Goal: Check status: Check status

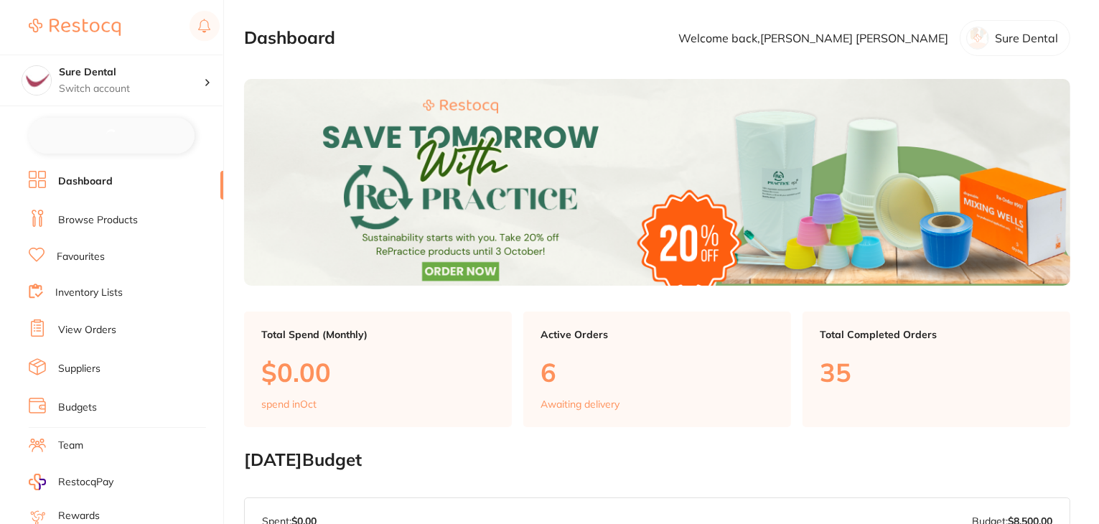
checkbox input "false"
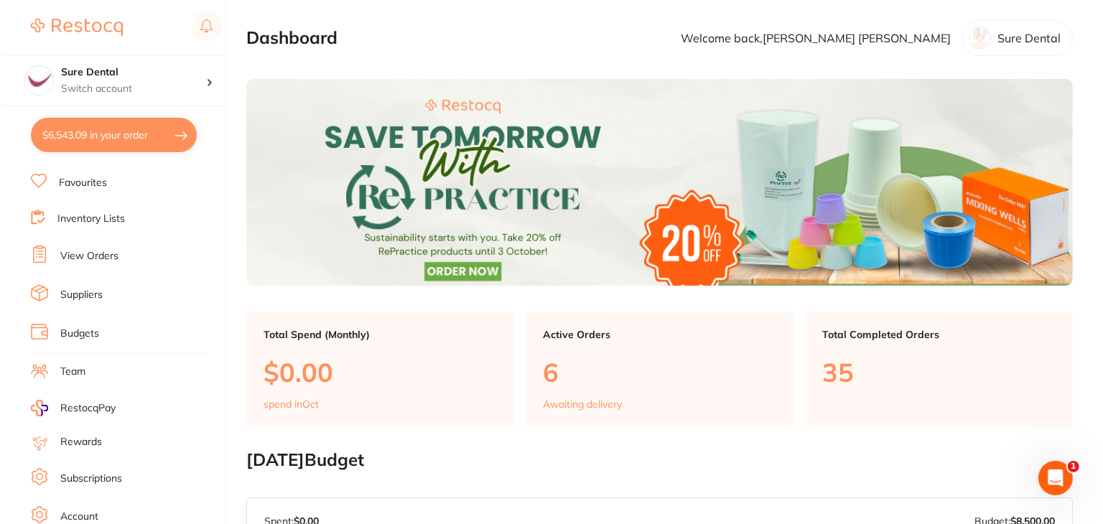
scroll to position [144, 0]
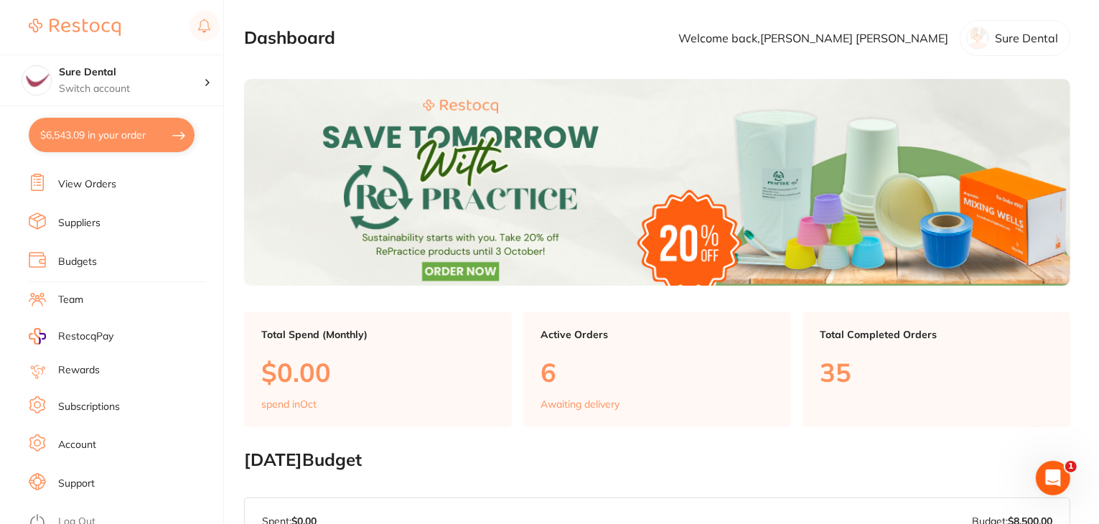
click at [85, 515] on link "Log Out" at bounding box center [76, 522] width 37 height 14
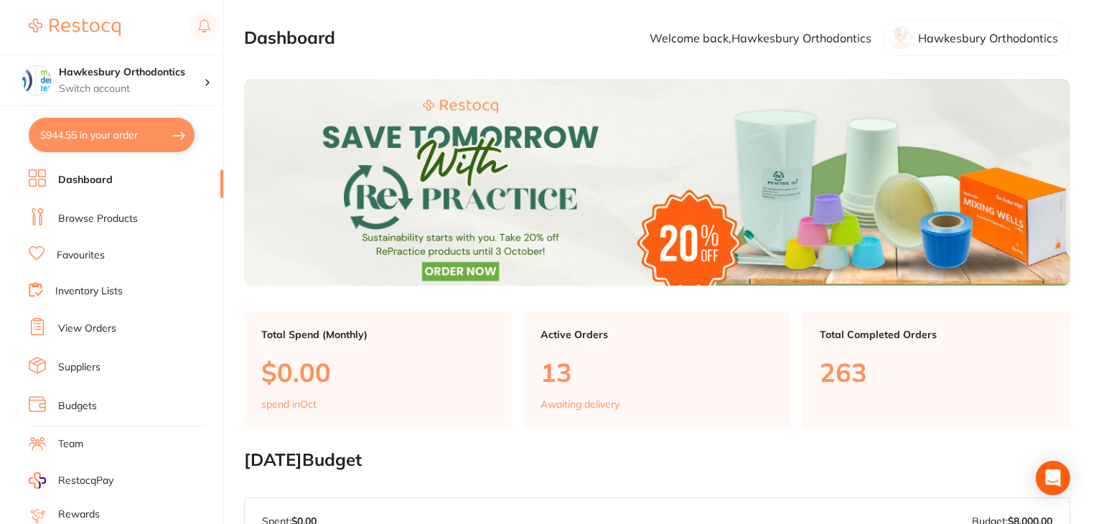
click at [92, 253] on link "Favourites" at bounding box center [81, 255] width 48 height 14
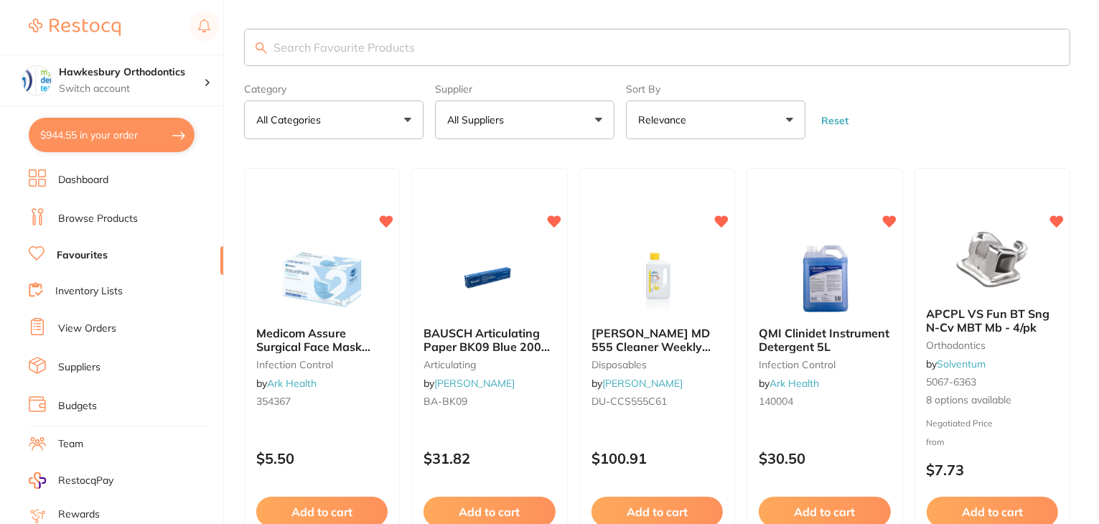
click at [340, 41] on input "search" at bounding box center [657, 47] width 827 height 37
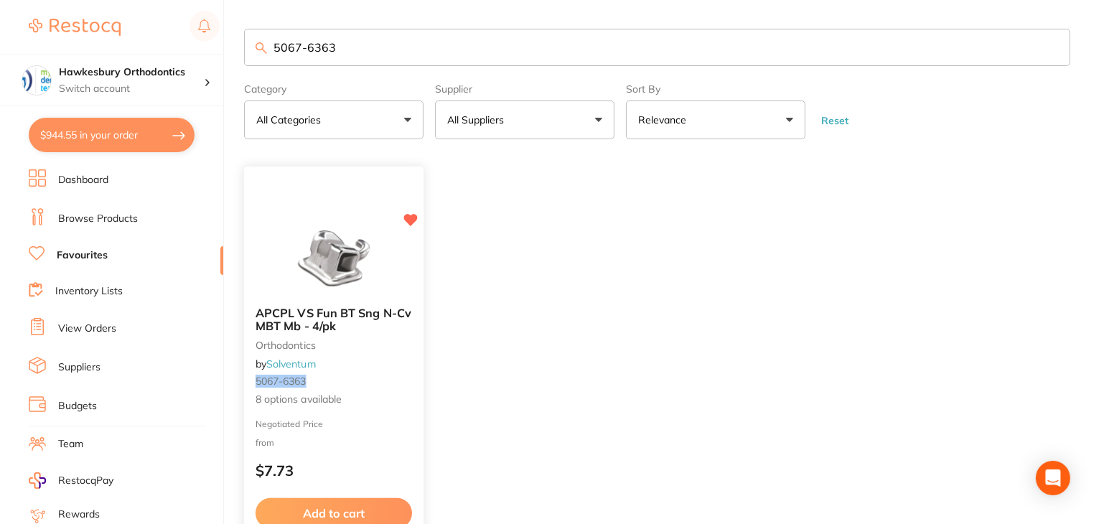
type input "5067-6363"
click at [373, 458] on div "Negotiated Price from $7.73" at bounding box center [334, 453] width 180 height 68
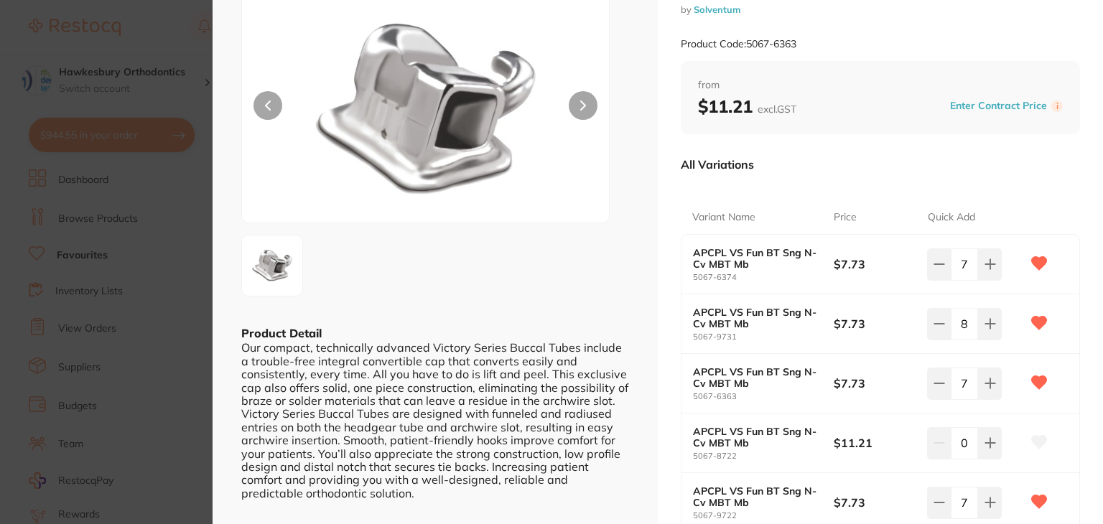
scroll to position [72, 0]
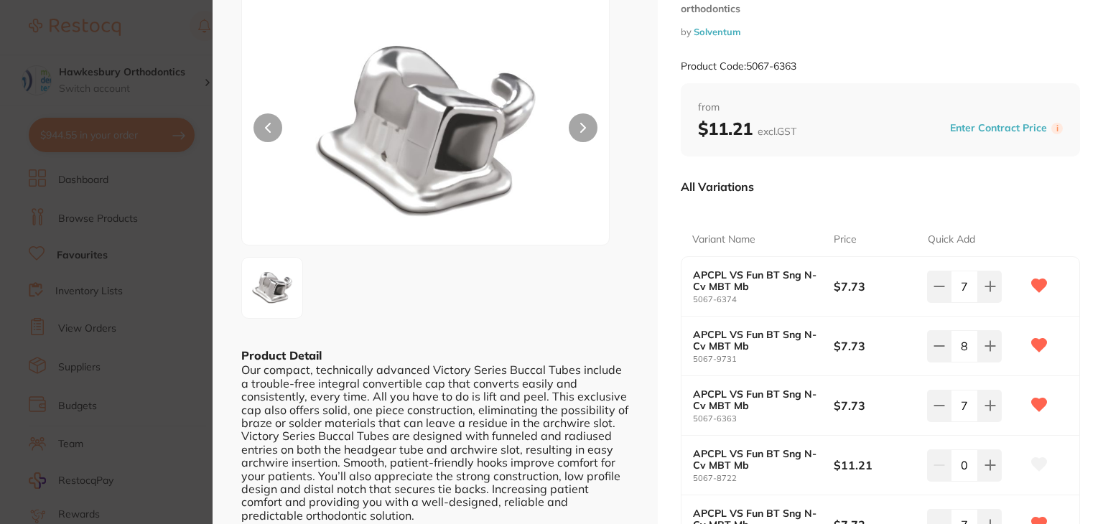
click at [749, 308] on div "APCPL VS Fun BT Sng N-Cv MBT Mb 5067-6374 $7.73 7" at bounding box center [880, 287] width 398 height 60
click at [753, 348] on b "APCPL VS Fun BT Sng N-Cv MBT Mb" at bounding box center [756, 340] width 126 height 23
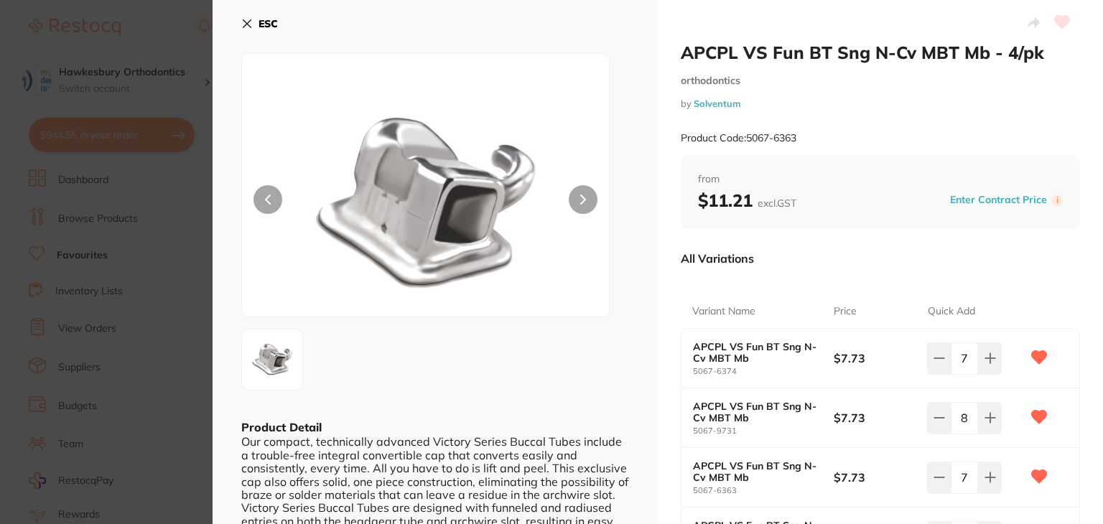
click at [246, 21] on icon at bounding box center [246, 23] width 11 height 11
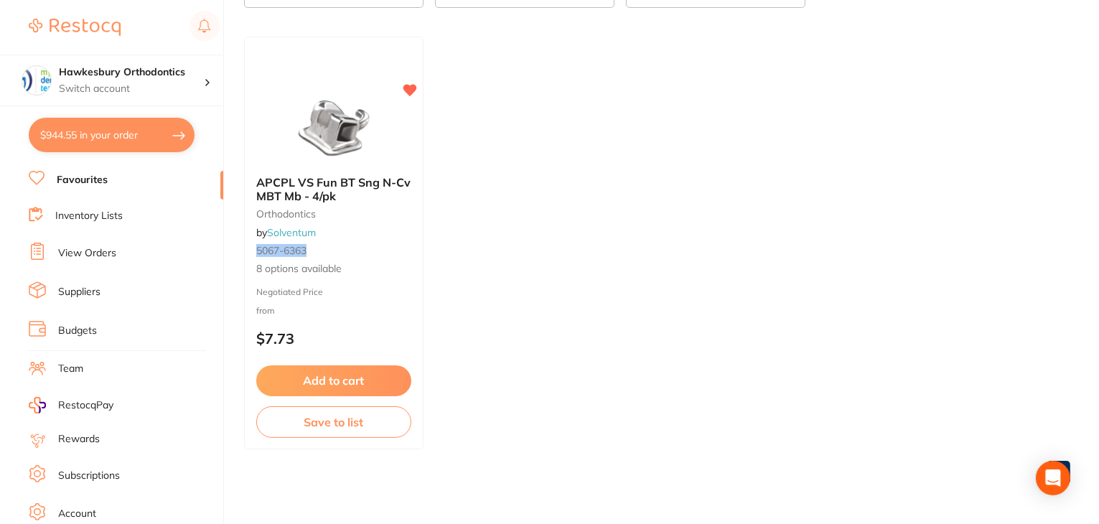
scroll to position [144, 0]
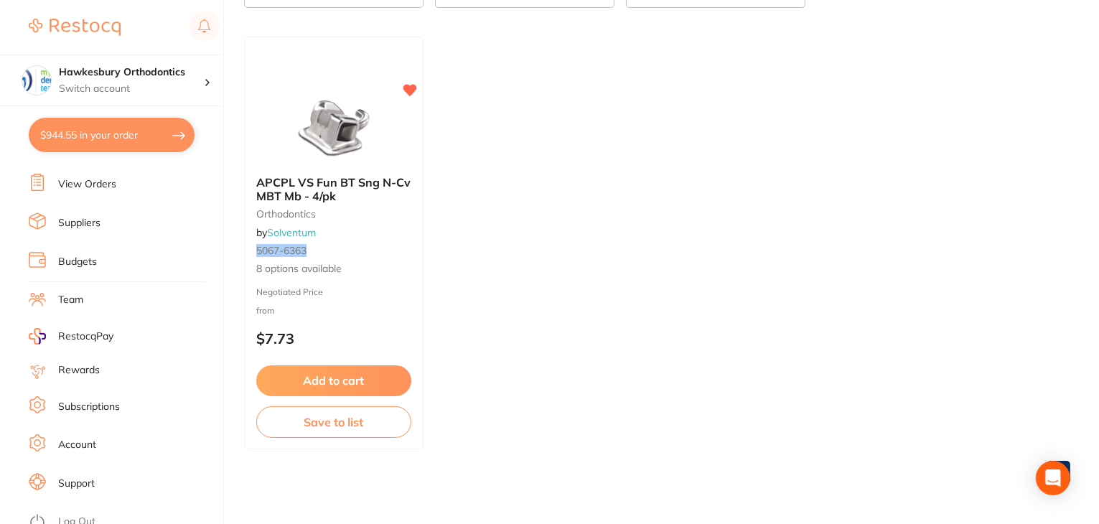
click at [68, 516] on link "Log Out" at bounding box center [76, 522] width 37 height 14
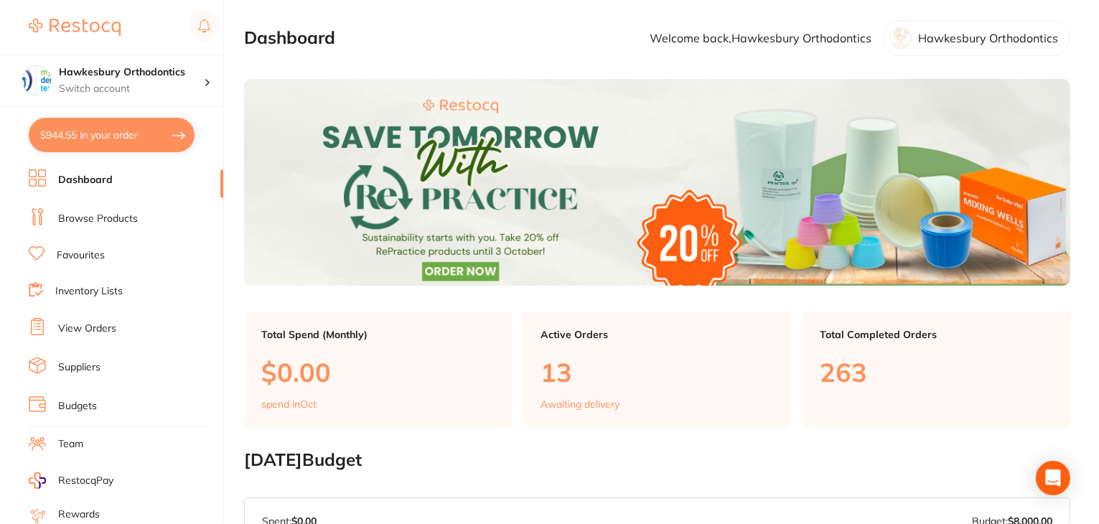
click at [86, 323] on link "View Orders" at bounding box center [87, 329] width 58 height 14
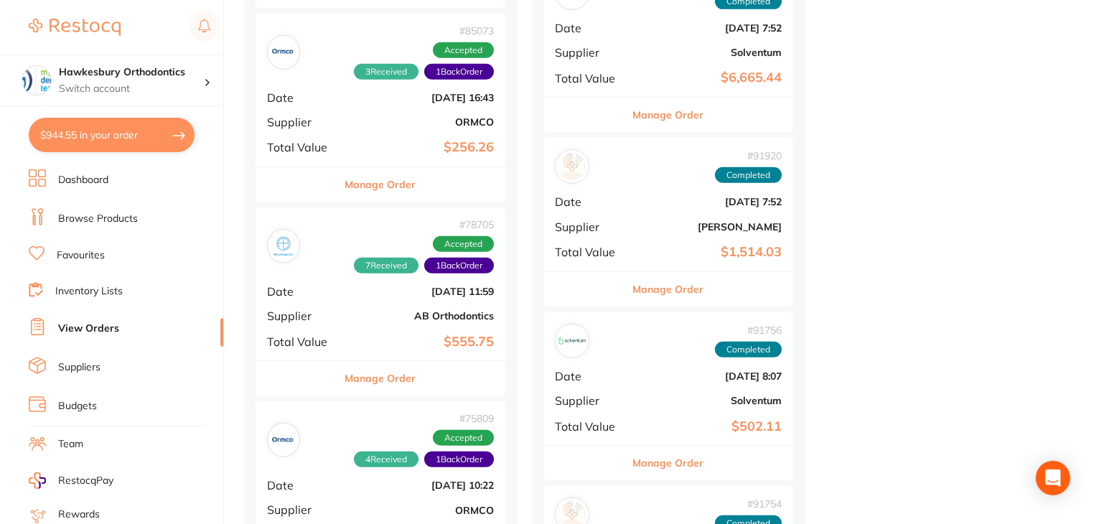
scroll to position [790, 0]
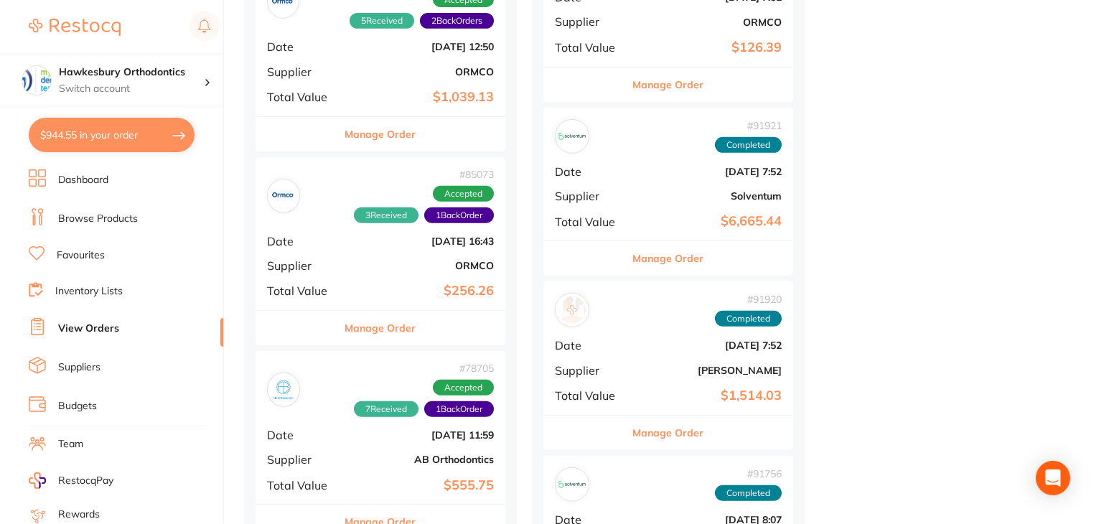
click at [656, 257] on button "Manage Order" at bounding box center [668, 258] width 71 height 34
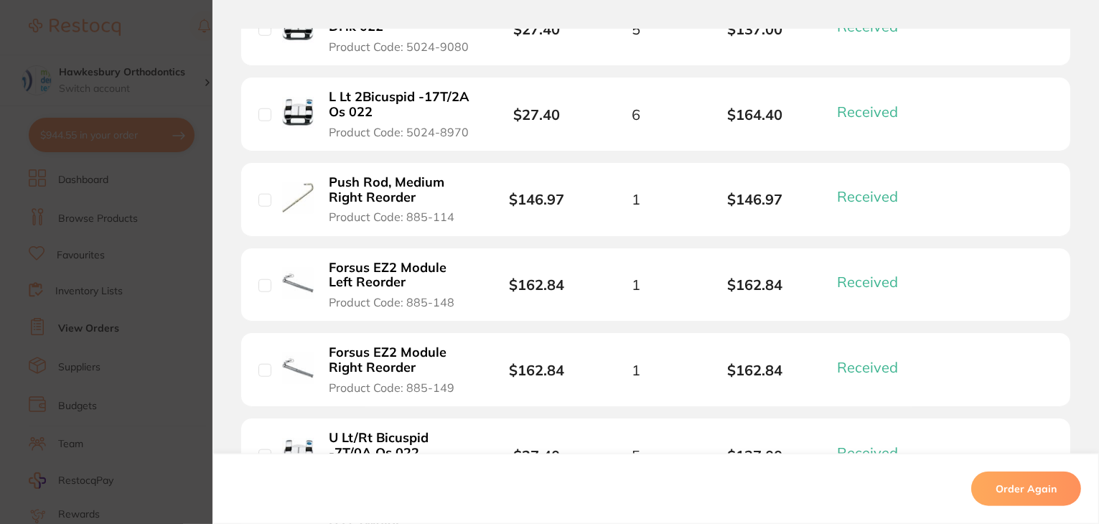
scroll to position [1795, 0]
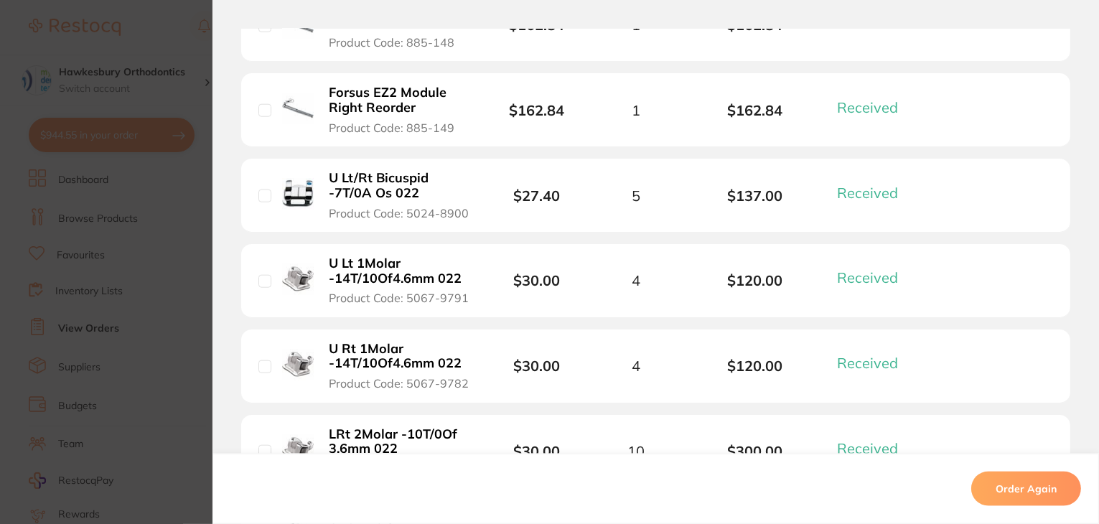
drag, startPoint x: 471, startPoint y: 297, endPoint x: 385, endPoint y: 299, distance: 86.2
click at [415, 296] on button "U Lt 1Molar -14T/10Of4.6mm 022 Product Code: 5067-9791" at bounding box center [400, 281] width 151 height 50
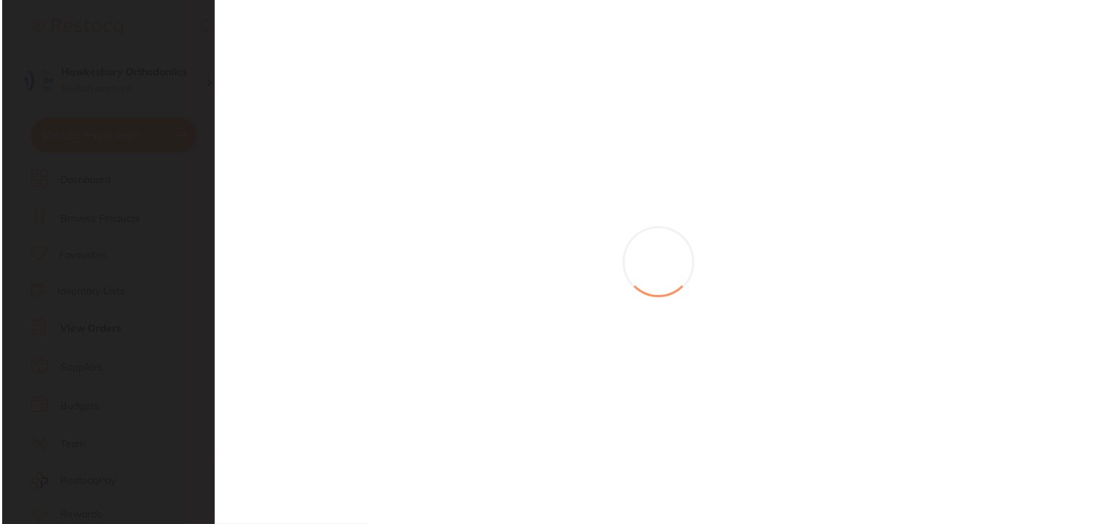
scroll to position [0, 0]
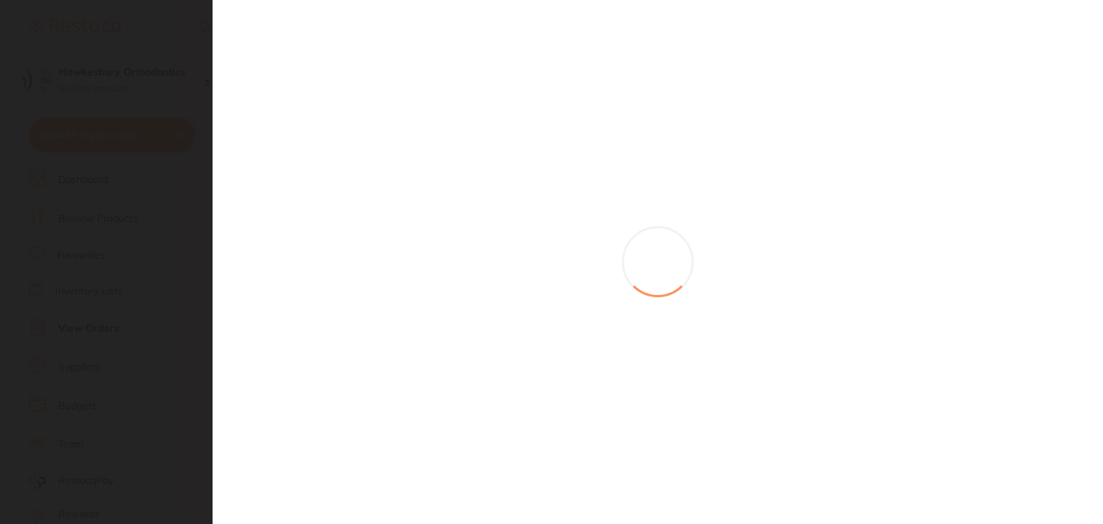
click at [385, 299] on section at bounding box center [551, 262] width 1103 height 524
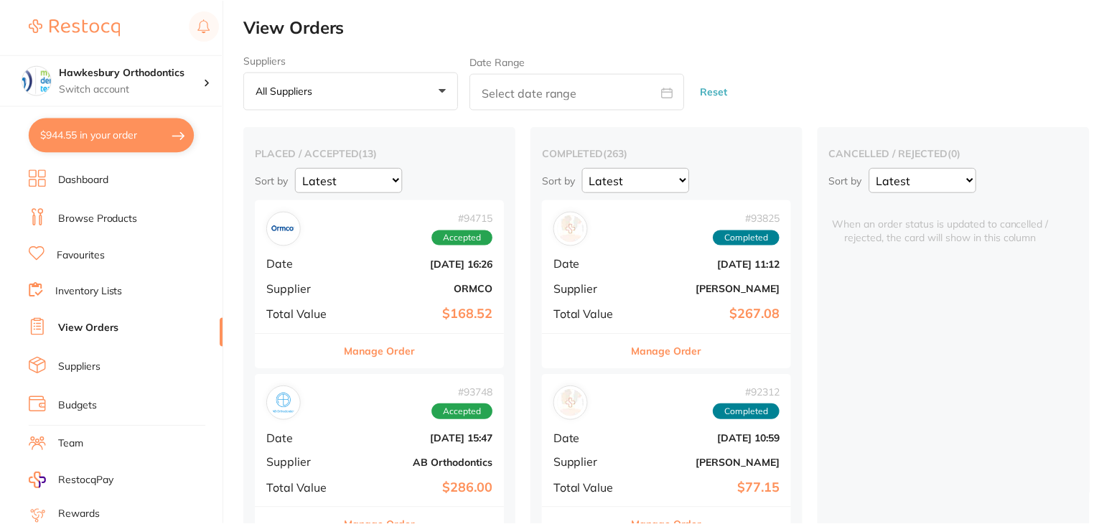
scroll to position [790, 0]
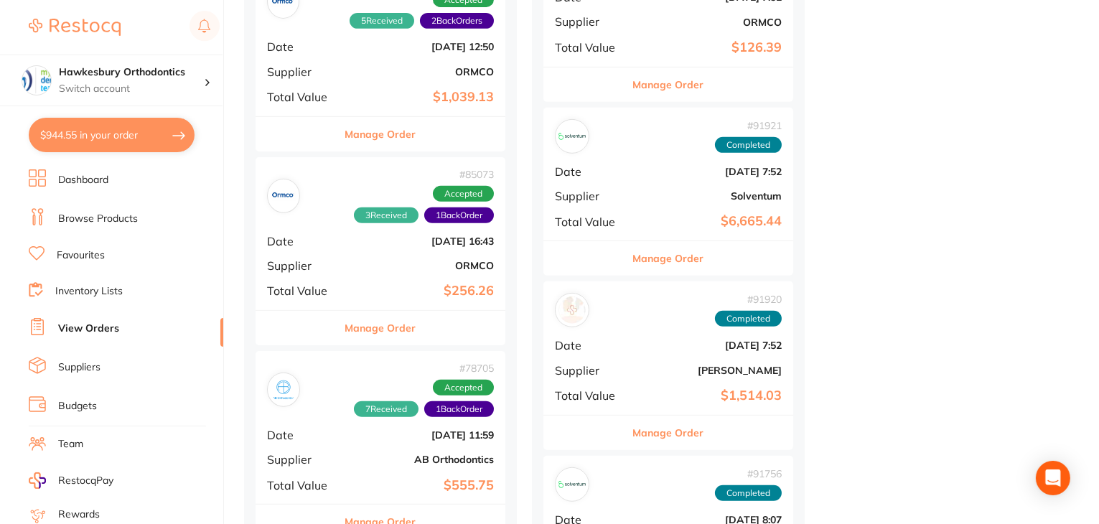
click at [683, 261] on button "Manage Order" at bounding box center [668, 258] width 71 height 34
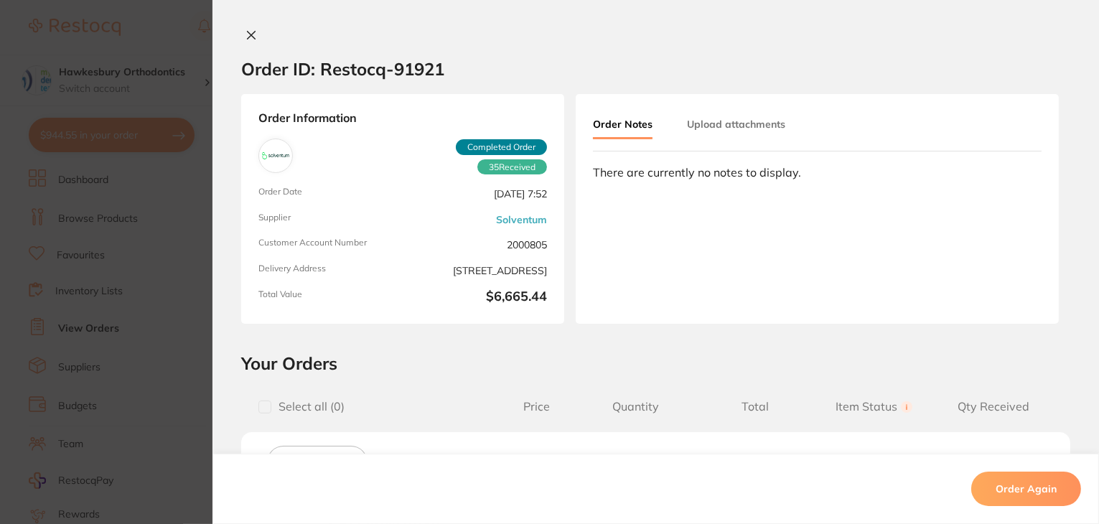
click at [251, 35] on icon at bounding box center [251, 34] width 11 height 11
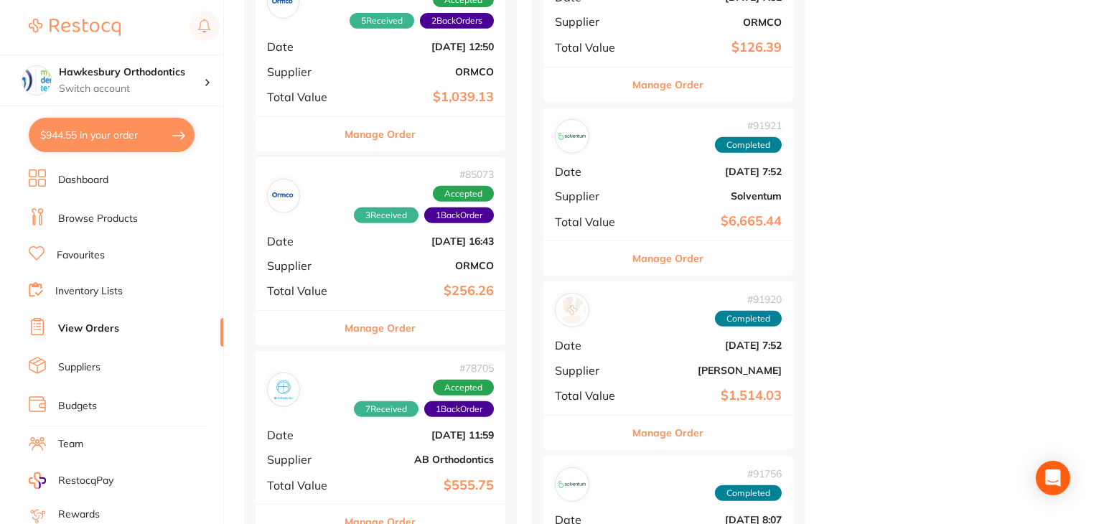
drag, startPoint x: 84, startPoint y: 249, endPoint x: 554, endPoint y: 259, distance: 470.5
click at [85, 249] on link "Favourites" at bounding box center [81, 255] width 48 height 14
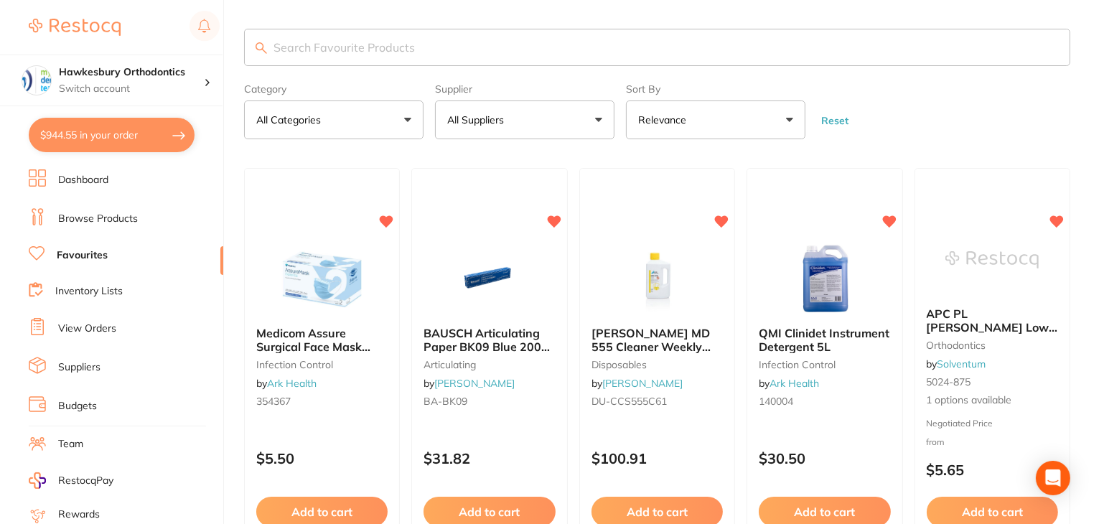
click at [396, 39] on input "search" at bounding box center [657, 47] width 827 height 37
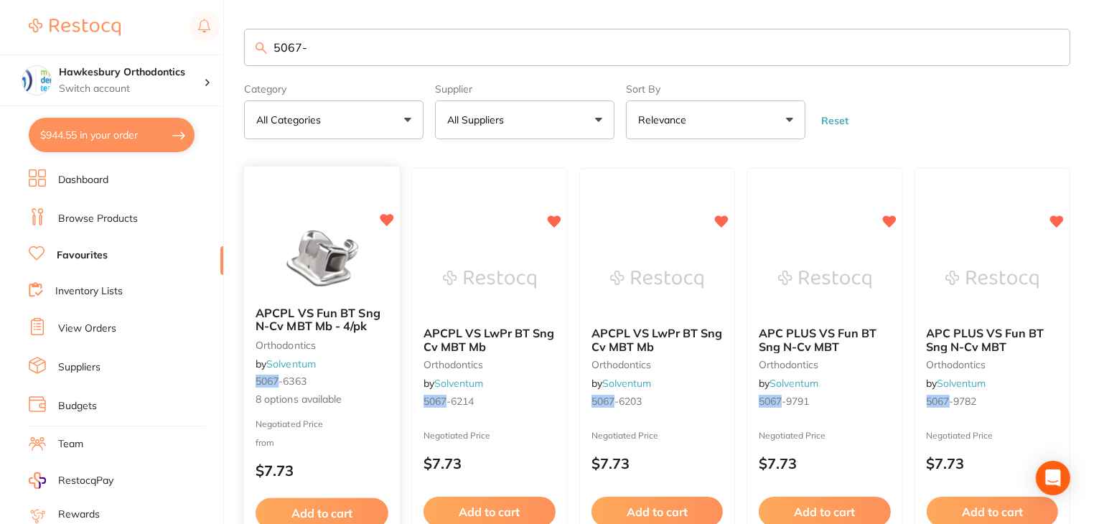
click at [362, 425] on small "Negotiated Price" at bounding box center [322, 424] width 133 height 10
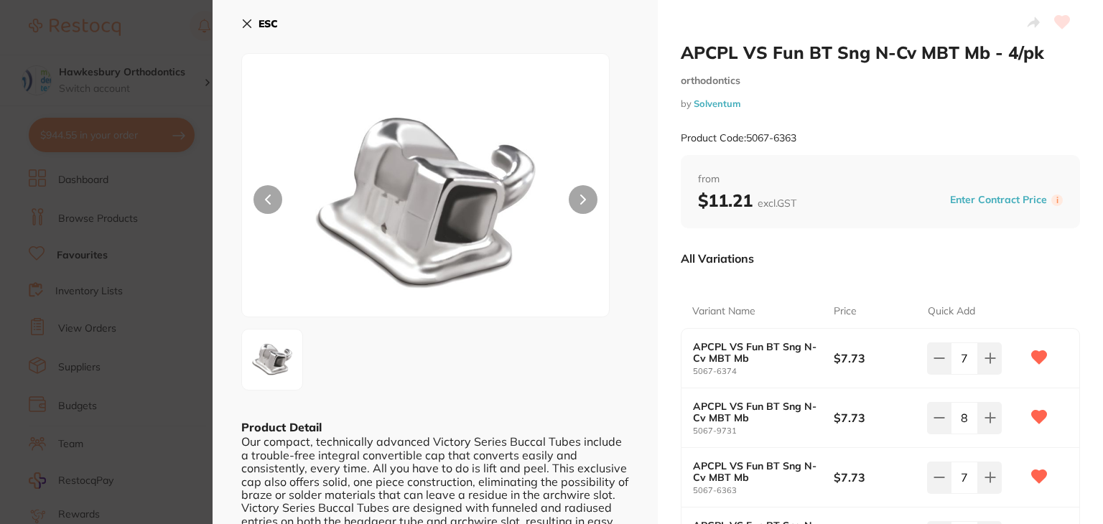
click at [241, 19] on div "ESC Product Detail Our compact, technically advanced Victory Series Buccal Tube…" at bounding box center [435, 455] width 445 height 910
click at [243, 24] on icon at bounding box center [246, 23] width 11 height 11
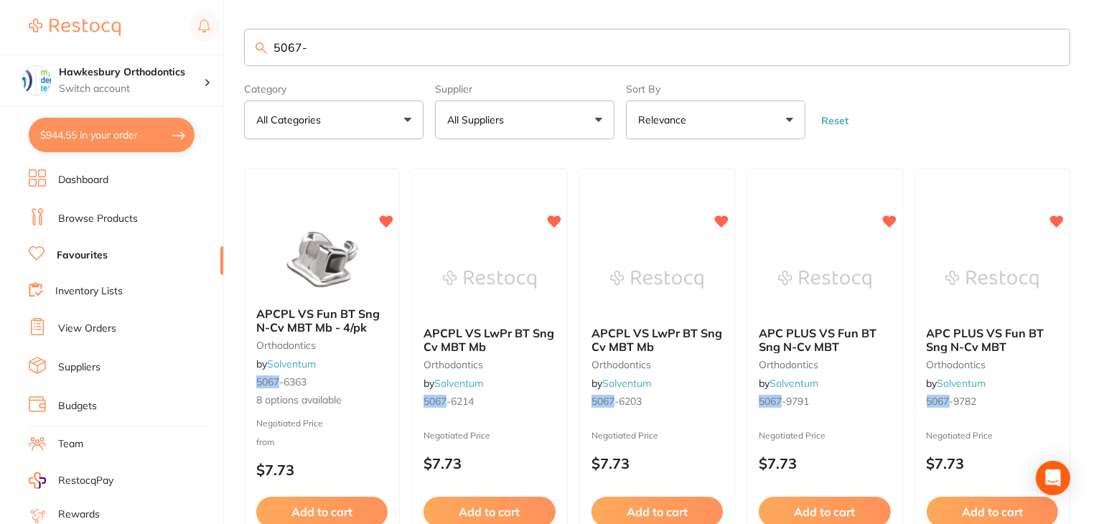
click at [337, 39] on input "5067-" at bounding box center [657, 47] width 827 height 37
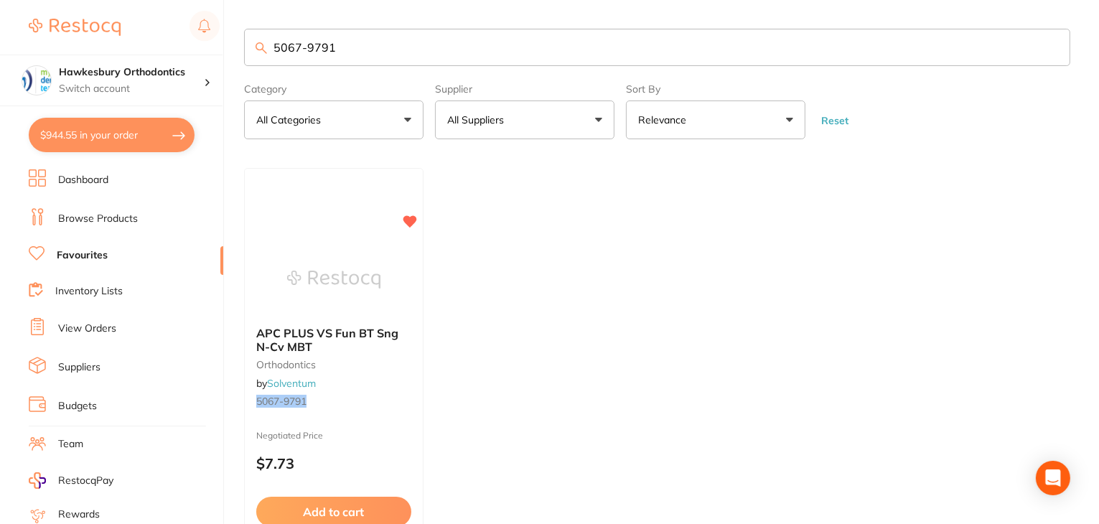
scroll to position [72, 0]
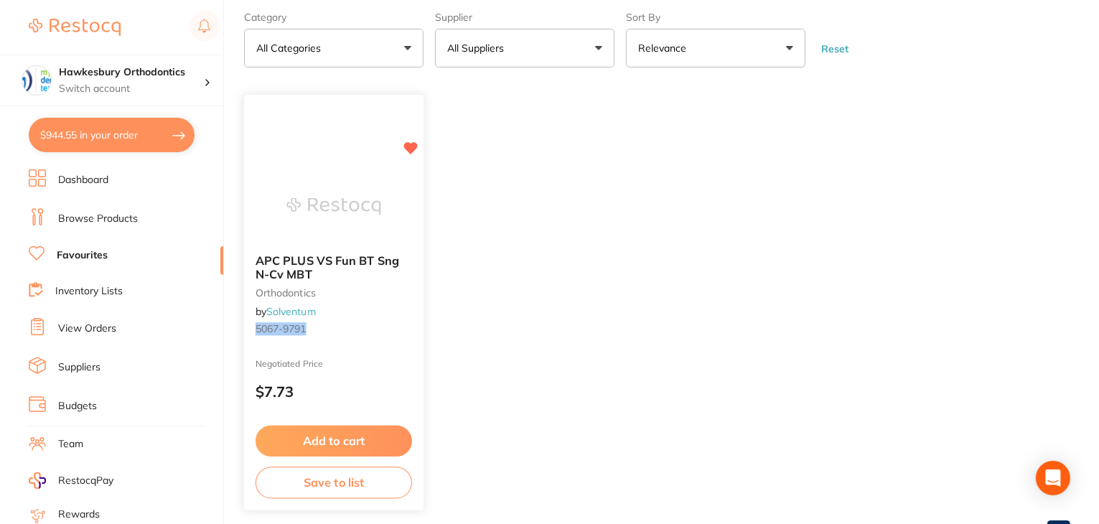
type input "5067-9791"
click at [383, 299] on div "APC PLUS VS Fun BT Sng N-Cv MBT orthodontics by Solventum 5067-9791" at bounding box center [334, 298] width 180 height 110
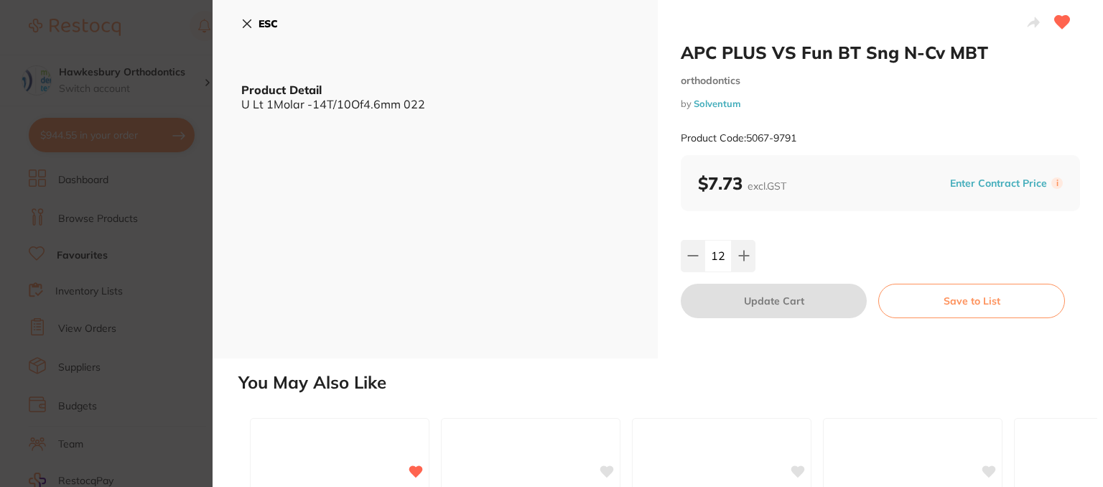
drag, startPoint x: 248, startPoint y: 22, endPoint x: 121, endPoint y: 343, distance: 344.6
click at [248, 22] on icon at bounding box center [247, 24] width 8 height 8
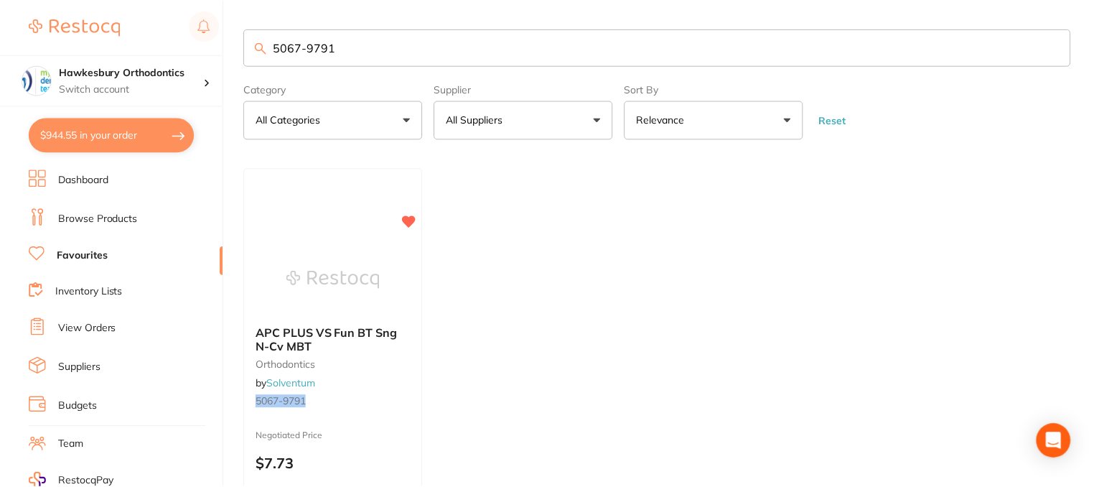
scroll to position [72, 0]
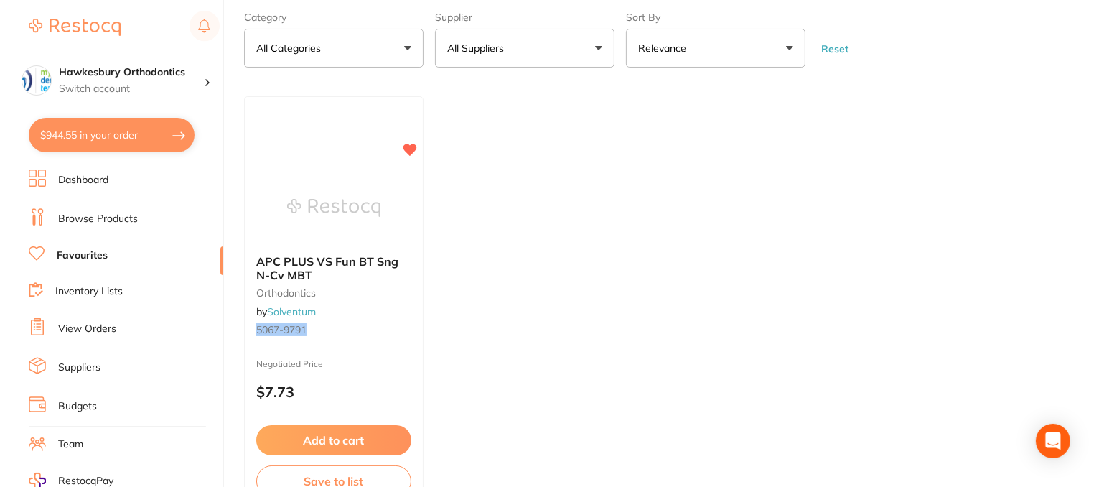
click at [98, 327] on link "View Orders" at bounding box center [87, 329] width 58 height 14
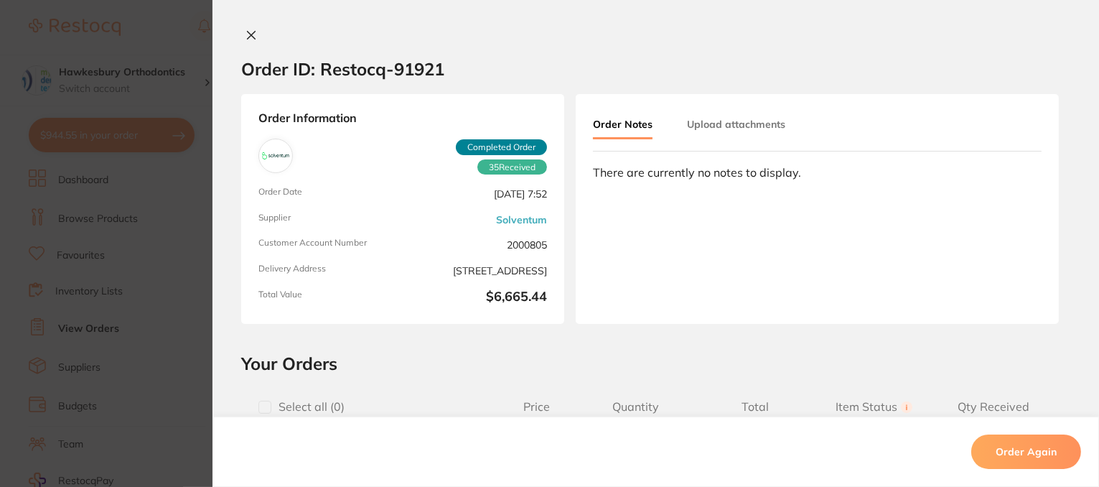
drag, startPoint x: 247, startPoint y: 37, endPoint x: 109, endPoint y: 266, distance: 267.4
click at [247, 37] on icon at bounding box center [251, 34] width 11 height 11
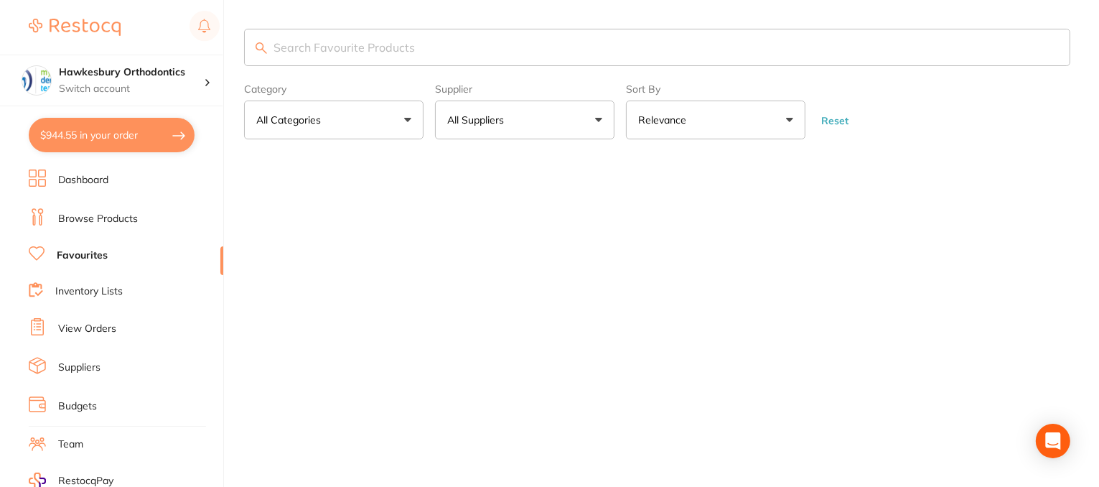
click at [340, 40] on input "search" at bounding box center [657, 47] width 827 height 37
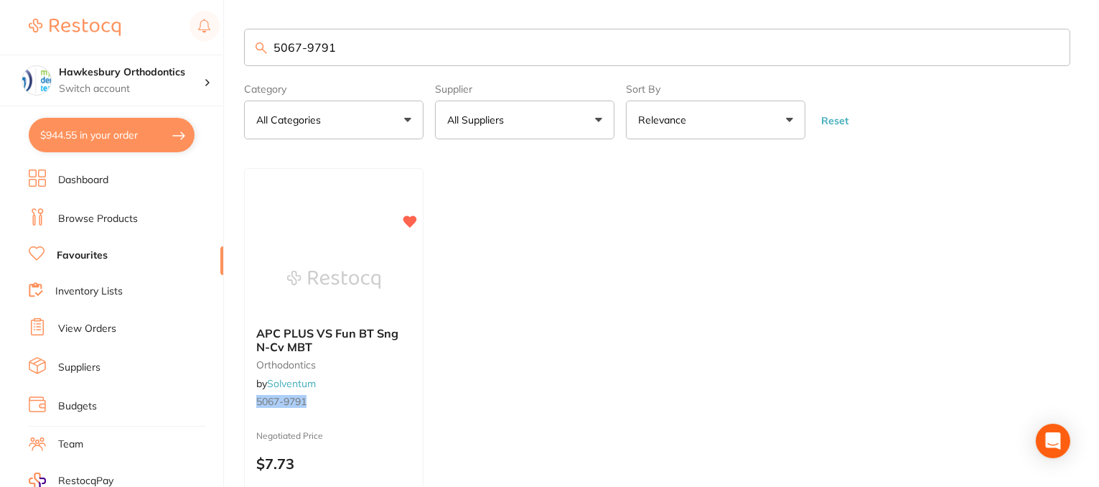
type input "5067-9791"
click at [90, 327] on link "View Orders" at bounding box center [87, 329] width 58 height 14
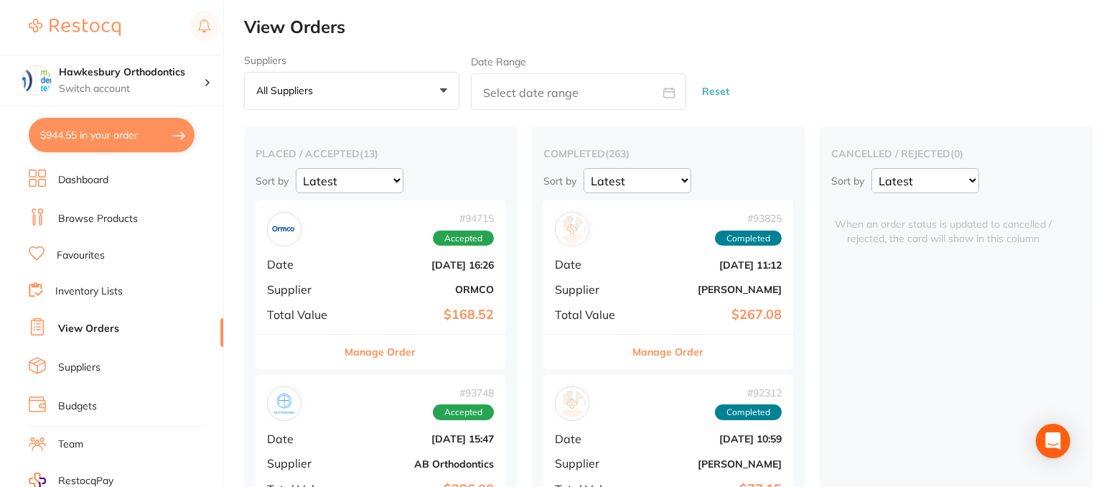
scroll to position [1149, 0]
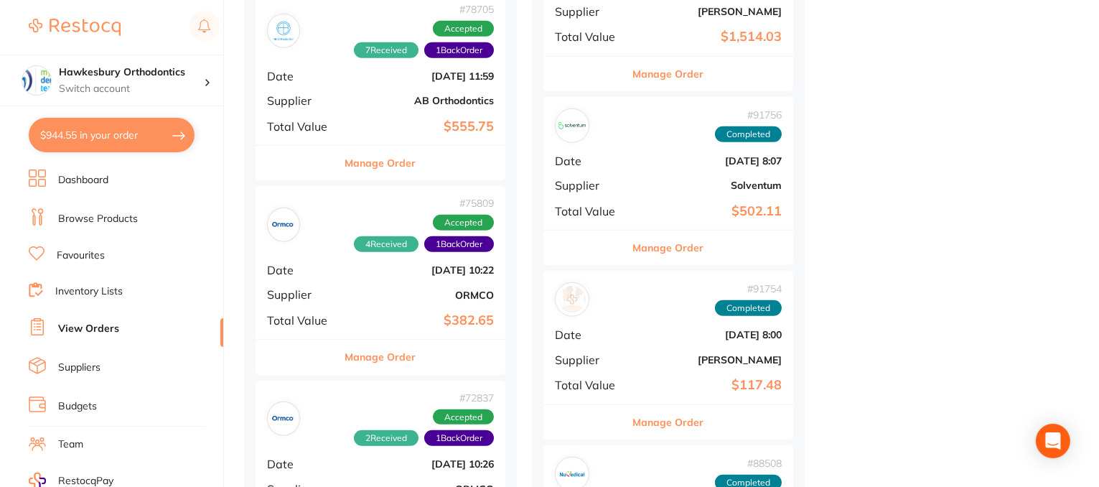
click at [646, 250] on button "Manage Order" at bounding box center [668, 248] width 71 height 34
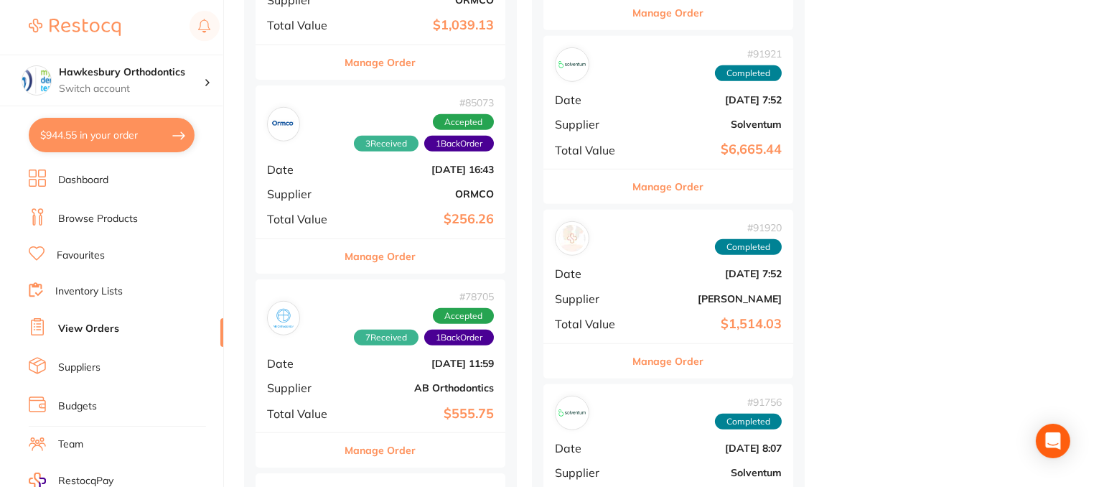
click at [671, 187] on button "Manage Order" at bounding box center [668, 186] width 71 height 34
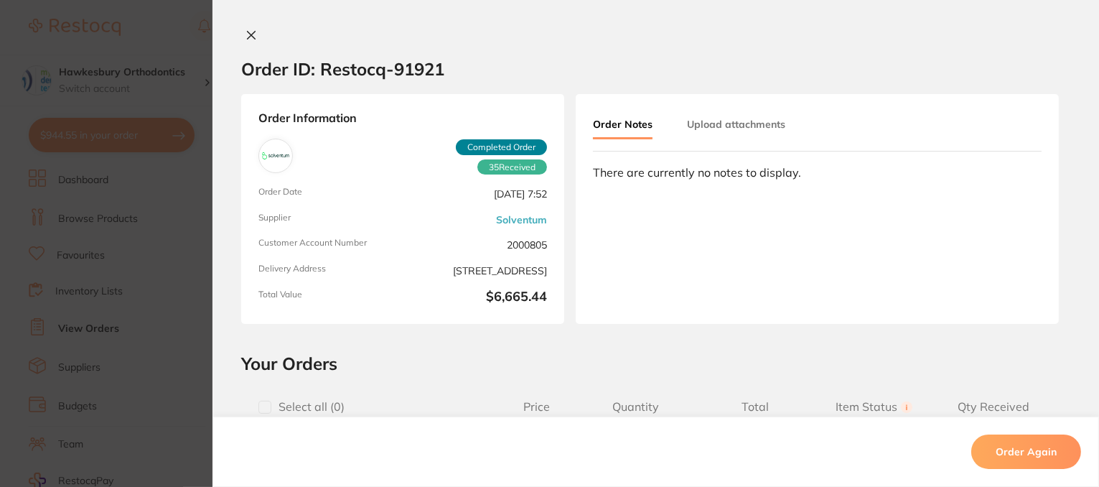
click at [246, 36] on icon at bounding box center [251, 34] width 11 height 11
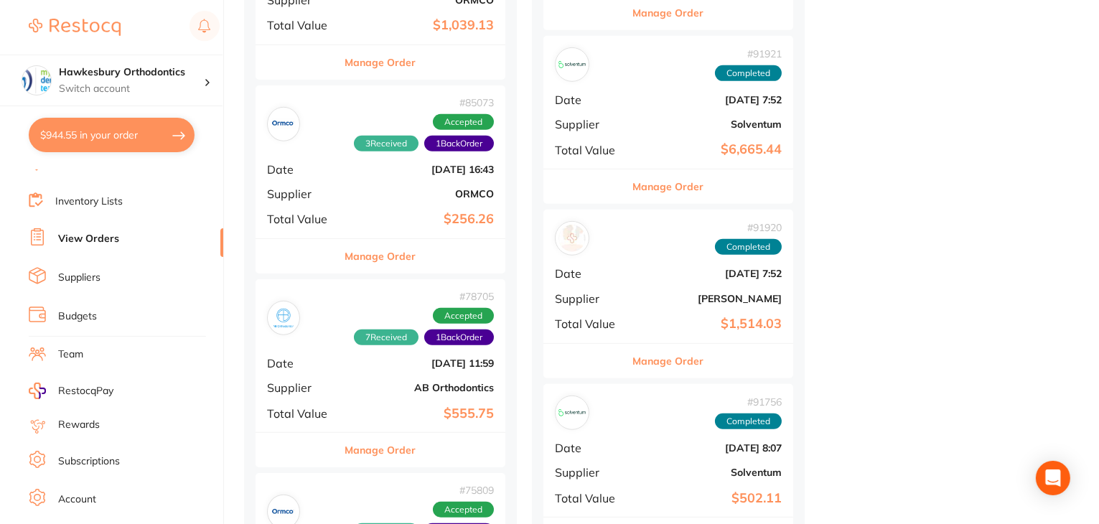
scroll to position [144, 0]
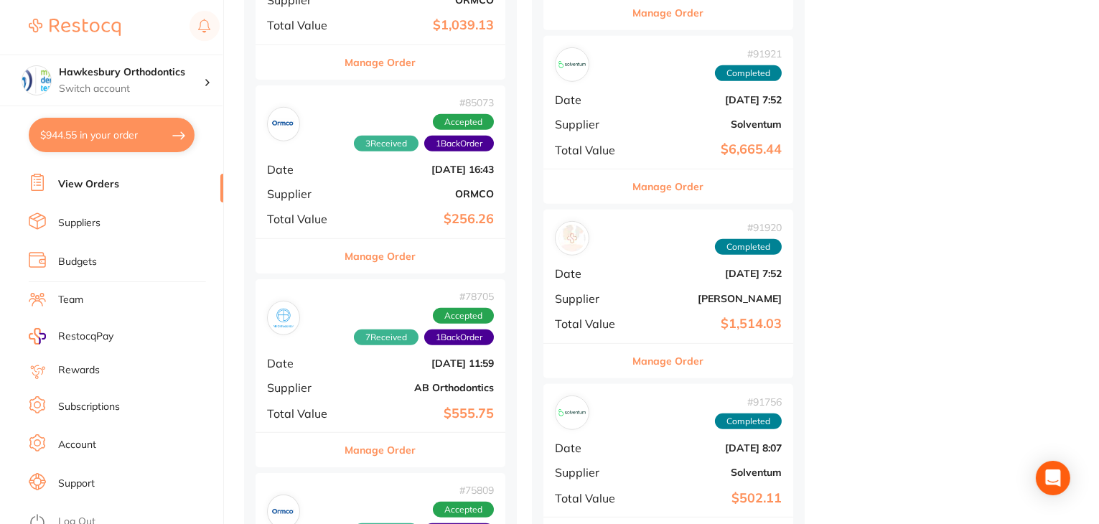
click at [92, 515] on link "Log Out" at bounding box center [76, 522] width 37 height 14
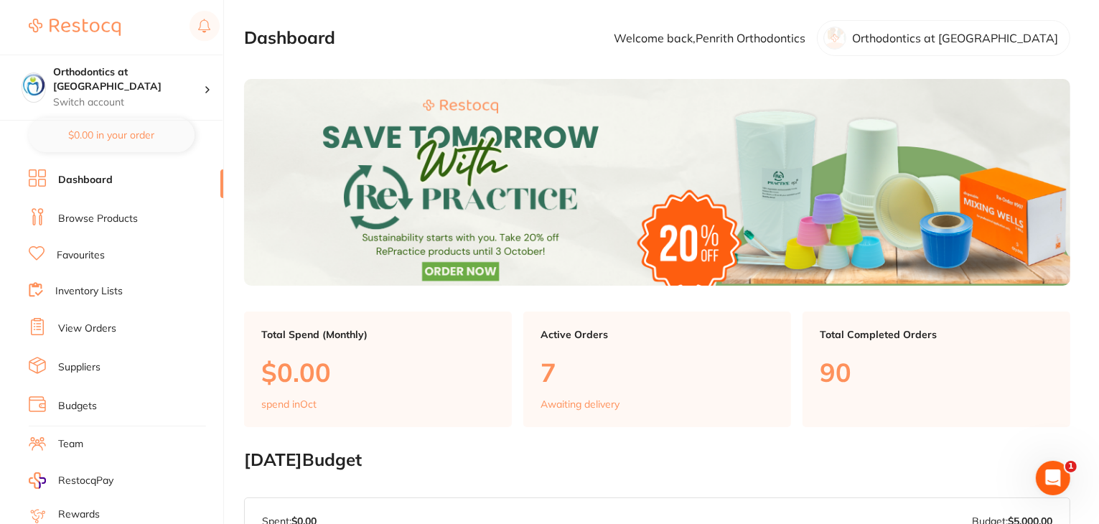
click at [86, 215] on link "Browse Products" at bounding box center [98, 219] width 80 height 14
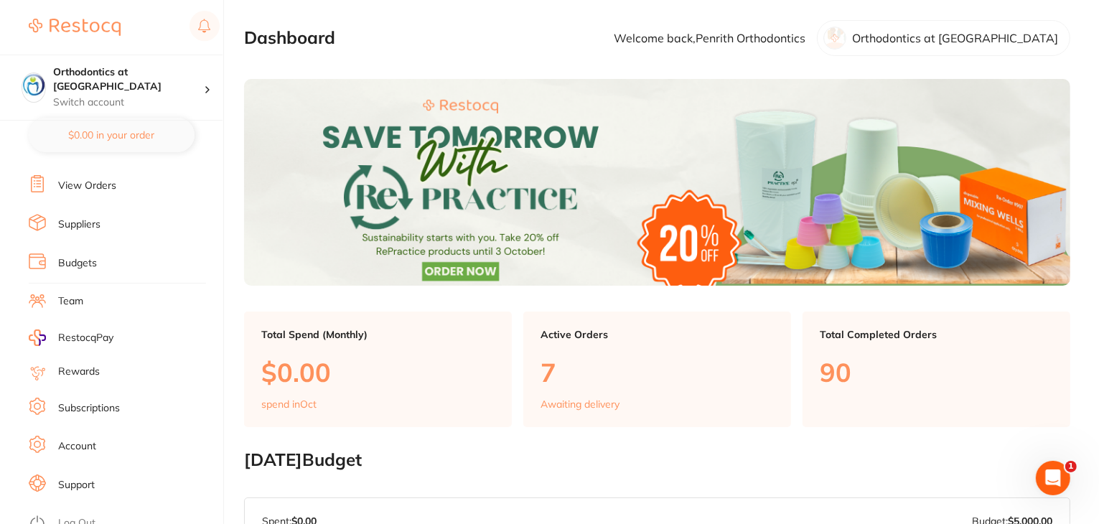
scroll to position [144, 0]
click at [72, 515] on link "Log Out" at bounding box center [76, 522] width 37 height 14
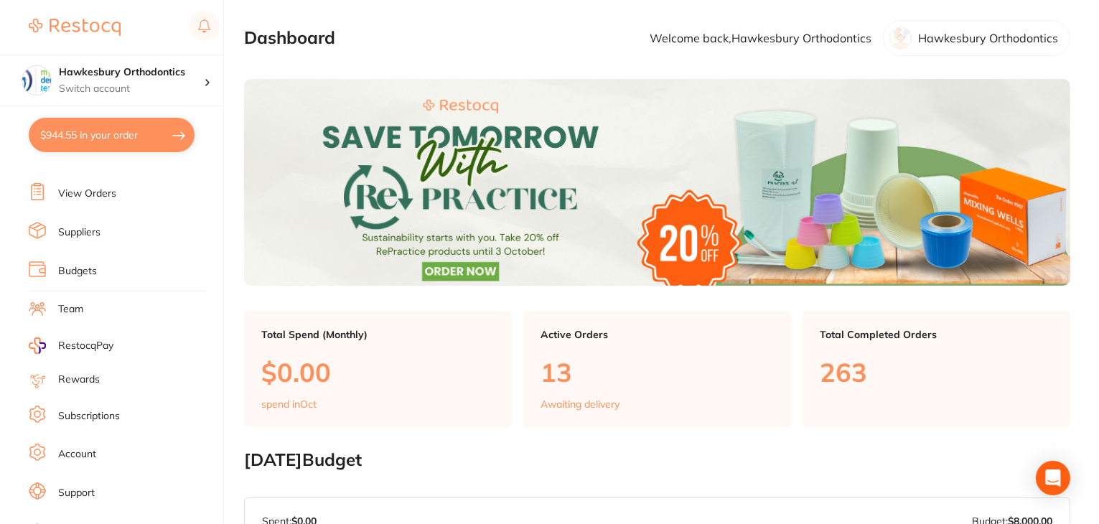
scroll to position [144, 0]
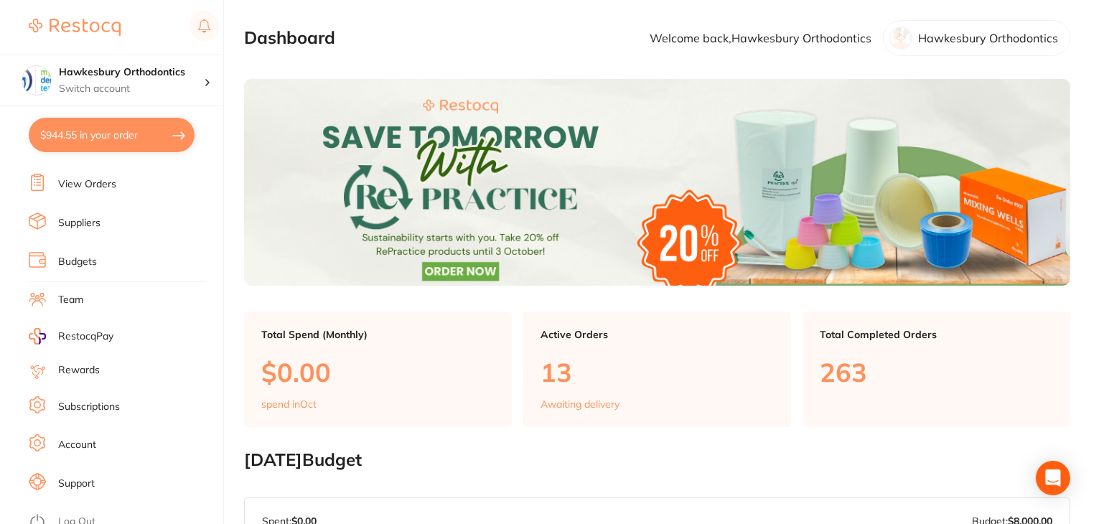
click at [72, 515] on link "Log Out" at bounding box center [76, 522] width 37 height 14
